Goal: Use online tool/utility: Use online tool/utility

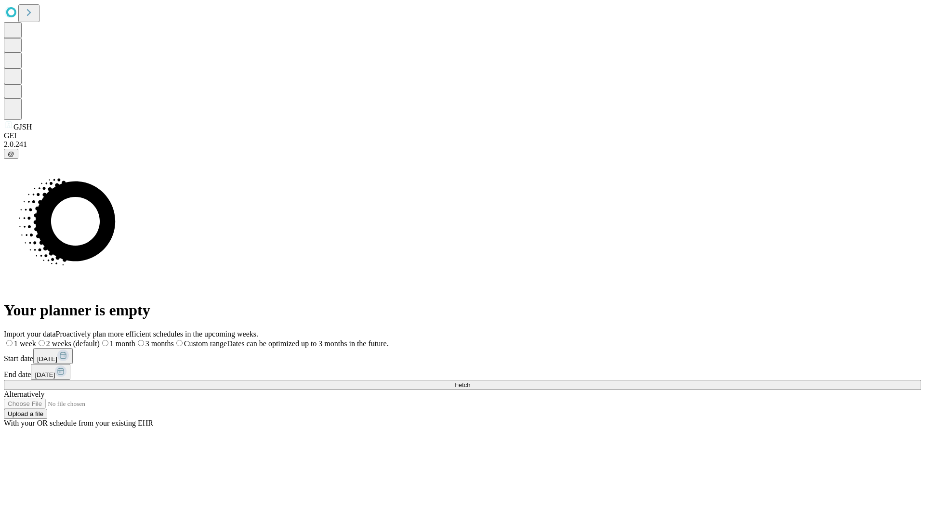
click at [470, 381] on span "Fetch" at bounding box center [462, 384] width 16 height 7
